Goal: Task Accomplishment & Management: Manage account settings

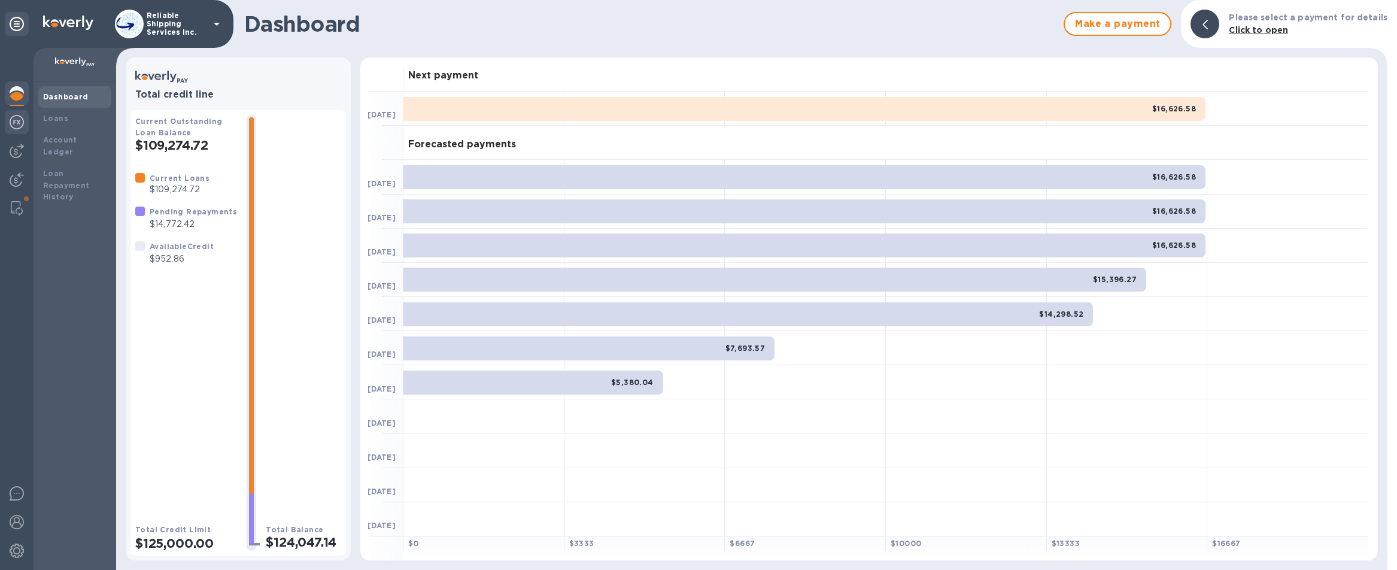
click at [20, 120] on img at bounding box center [17, 122] width 14 height 14
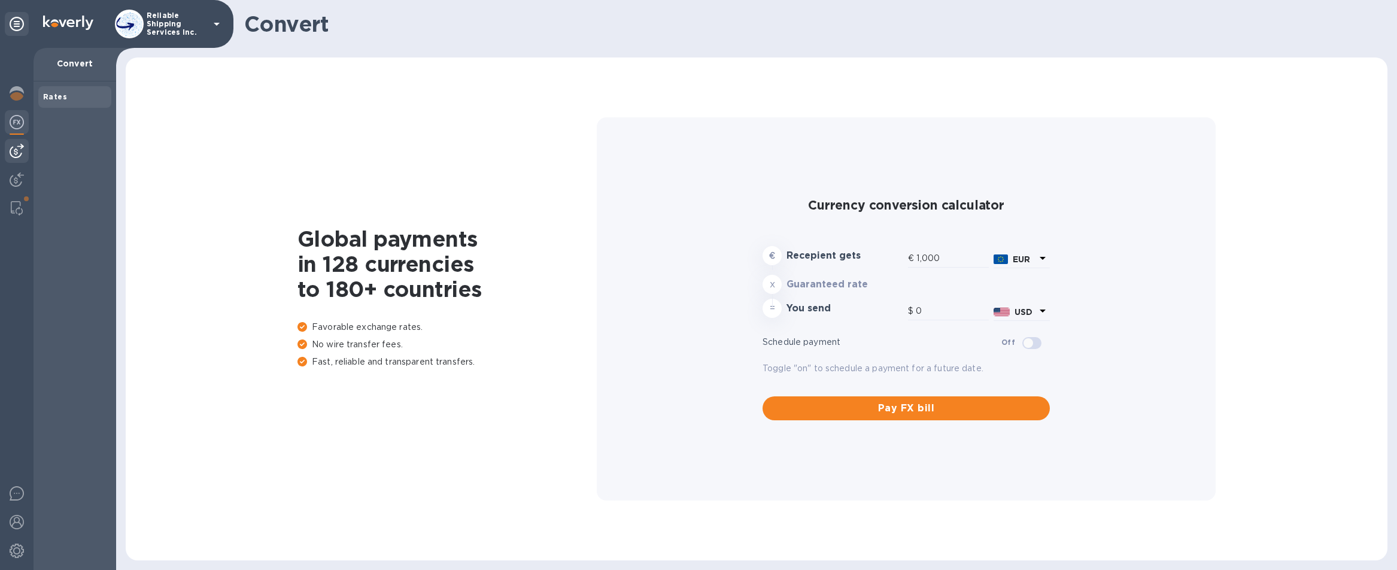
type input "1,179.18"
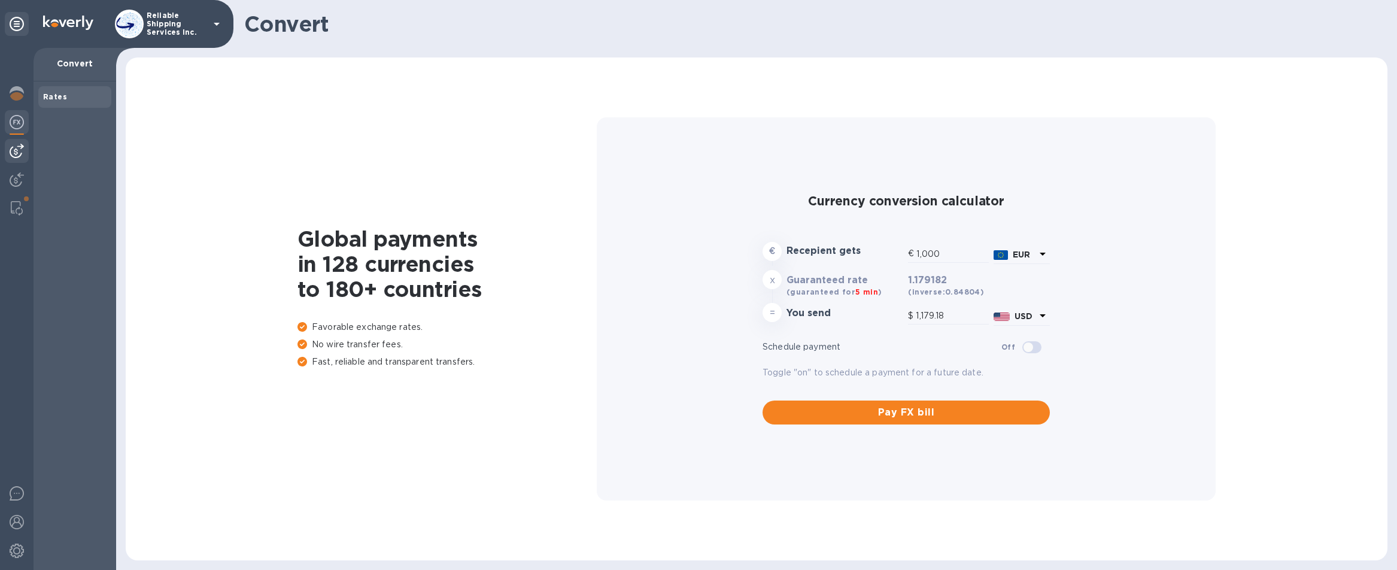
click at [20, 162] on div at bounding box center [17, 151] width 24 height 24
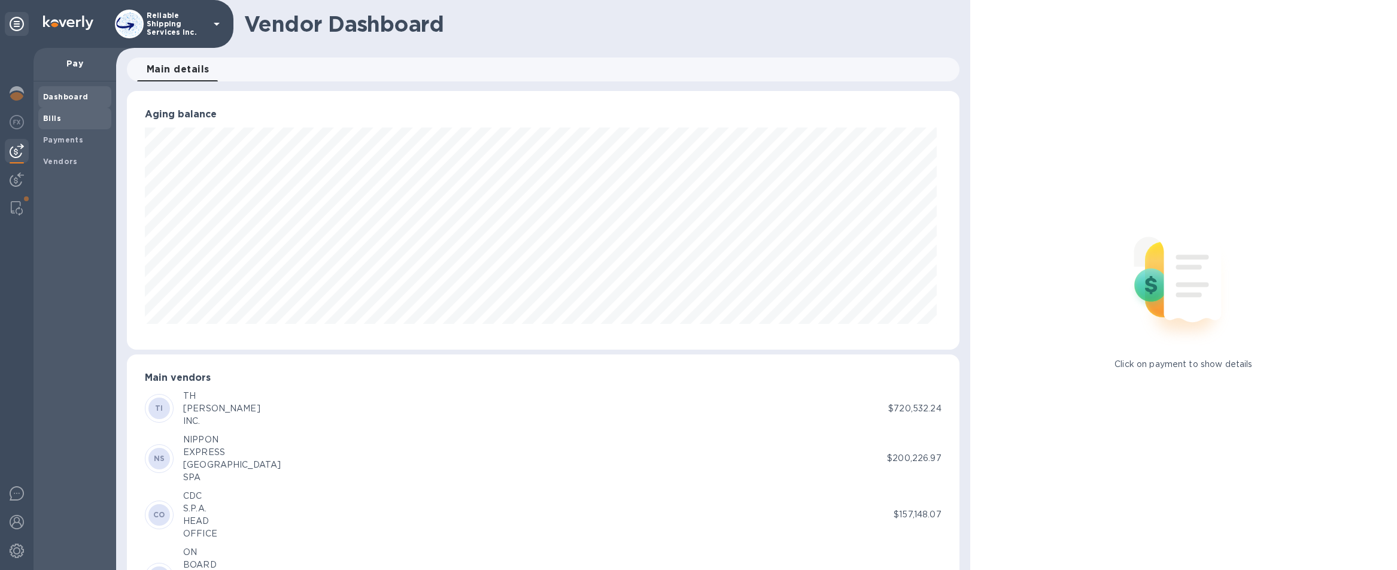
scroll to position [598114, 597545]
click at [11, 185] on img at bounding box center [17, 179] width 14 height 14
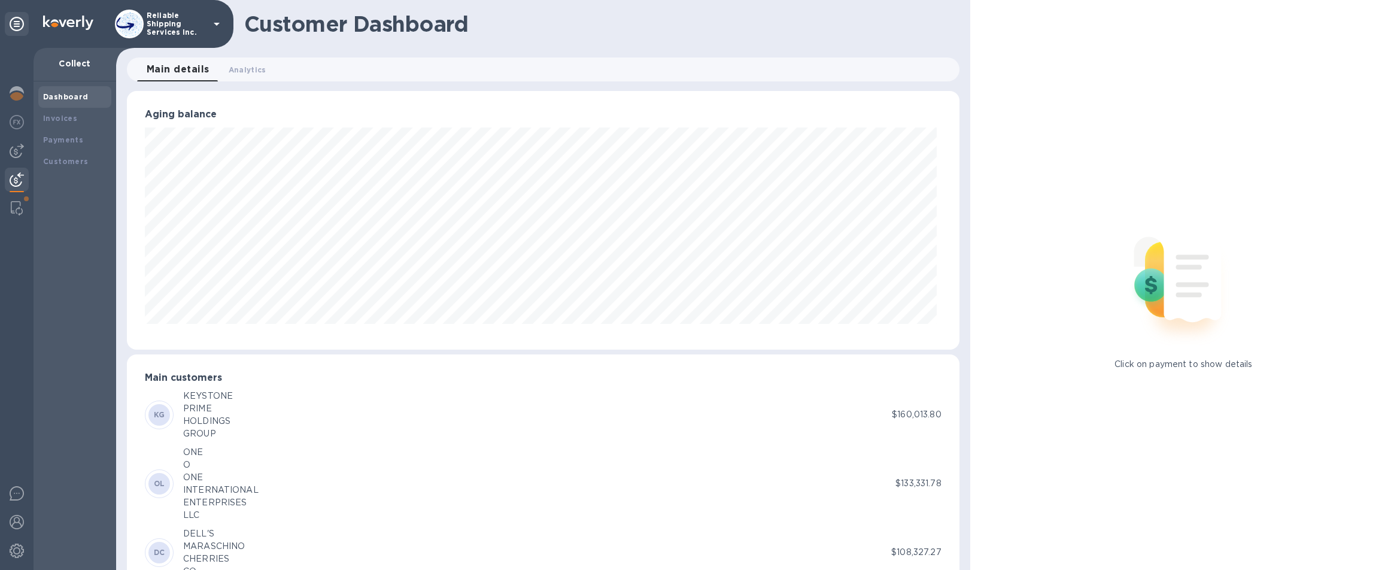
scroll to position [598114, 597545]
click at [87, 123] on div "Invoices" at bounding box center [74, 118] width 63 height 12
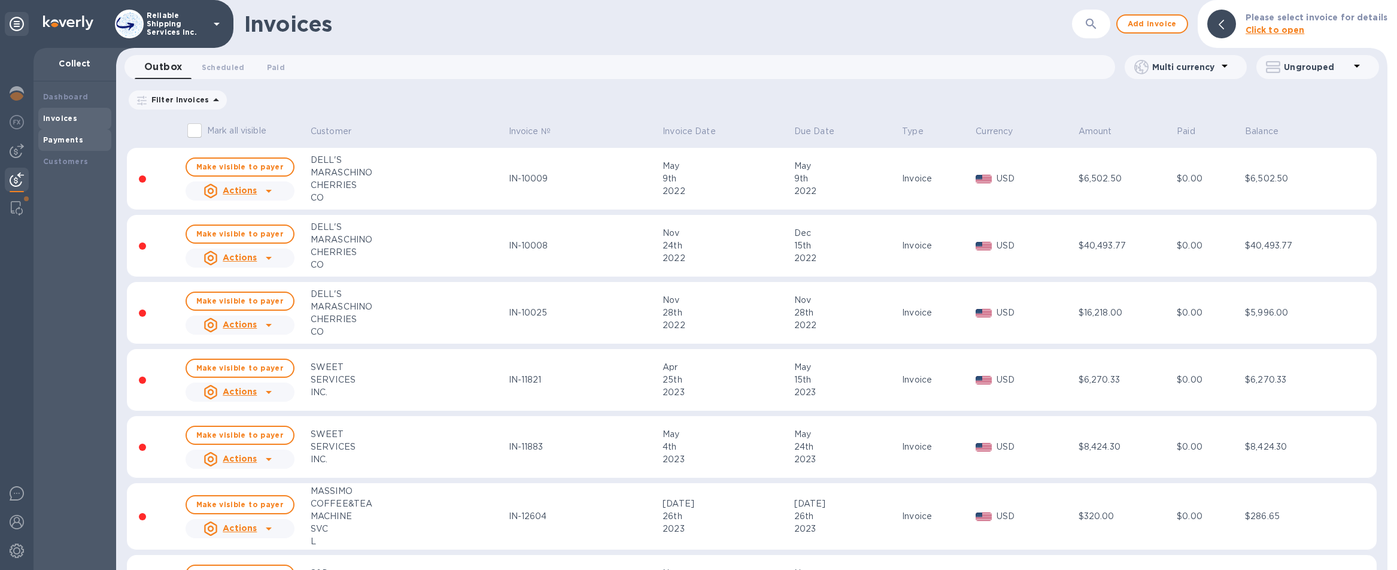
click at [68, 139] on b "Payments" at bounding box center [63, 139] width 40 height 9
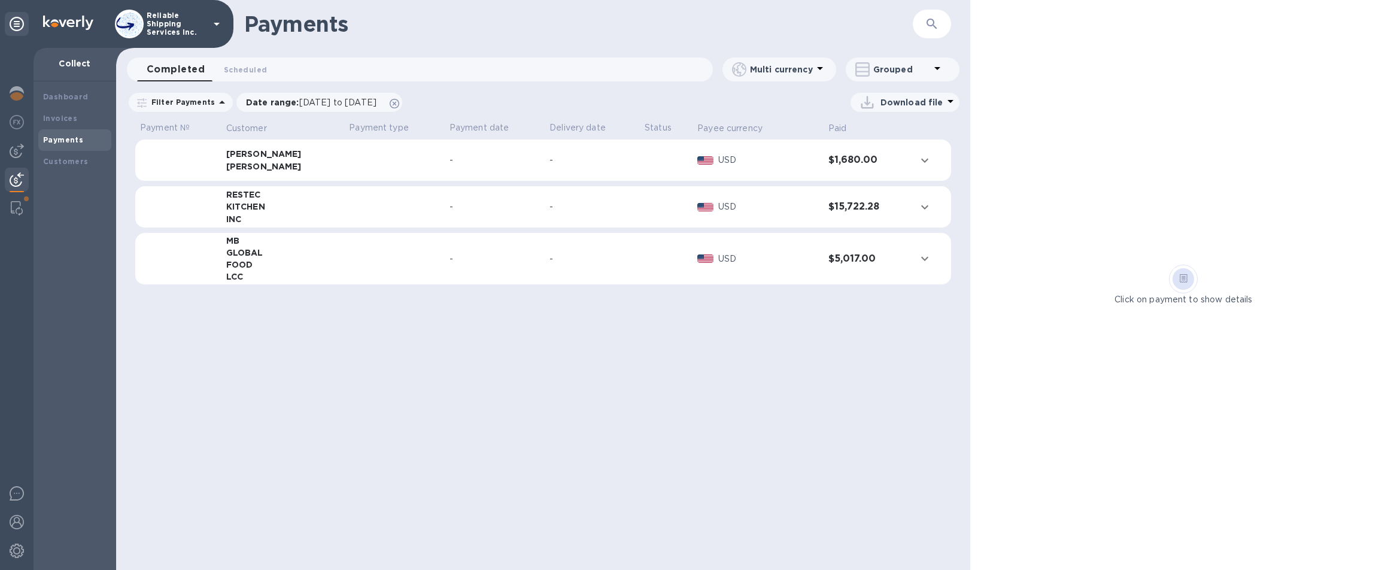
click at [361, 166] on td at bounding box center [394, 160] width 100 height 42
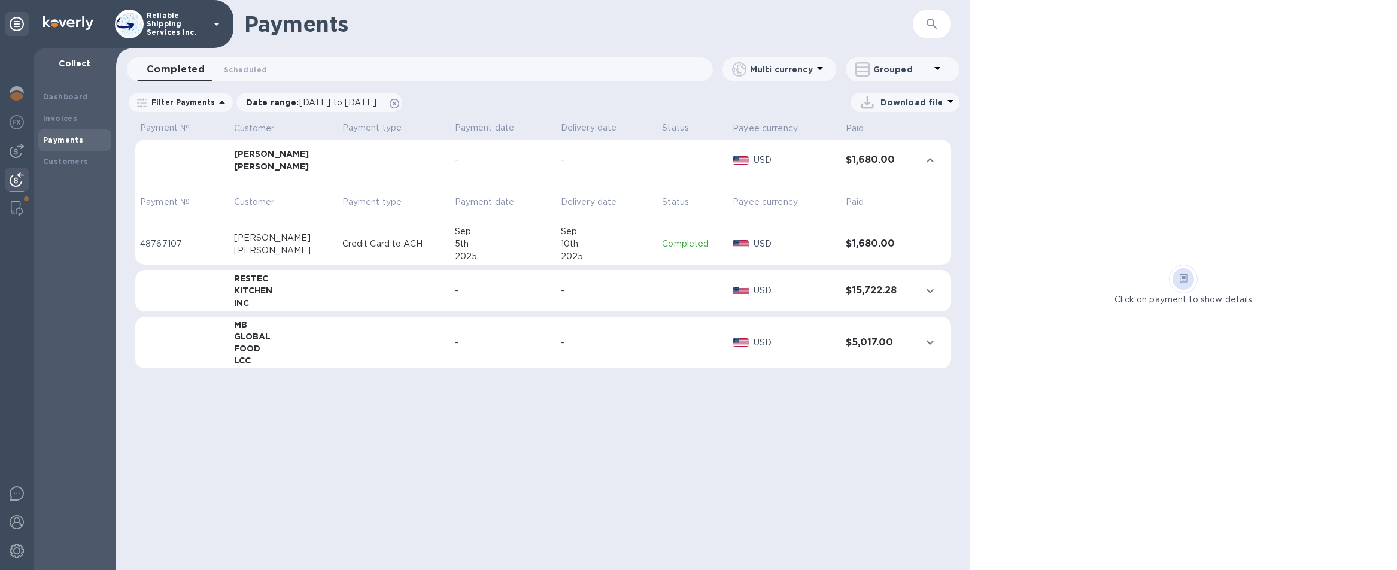
click at [978, 178] on div "Click on payment to show details" at bounding box center [1183, 285] width 427 height 570
click at [667, 98] on div "Download file" at bounding box center [684, 102] width 551 height 19
click at [566, 40] on div "Payments ​" at bounding box center [543, 24] width 854 height 48
